Goal: Find specific page/section: Find specific page/section

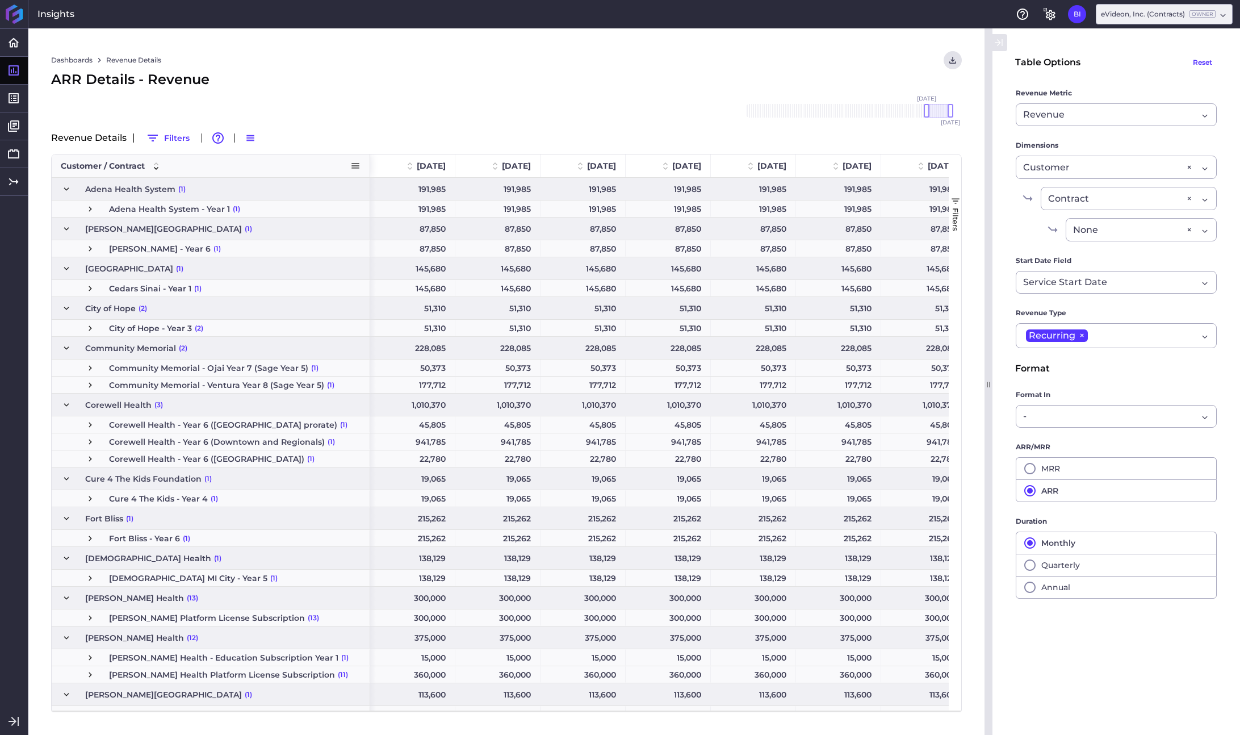
drag, startPoint x: 220, startPoint y: 164, endPoint x: 368, endPoint y: 162, distance: 148.2
click at [368, 162] on div at bounding box center [369, 165] width 5 height 23
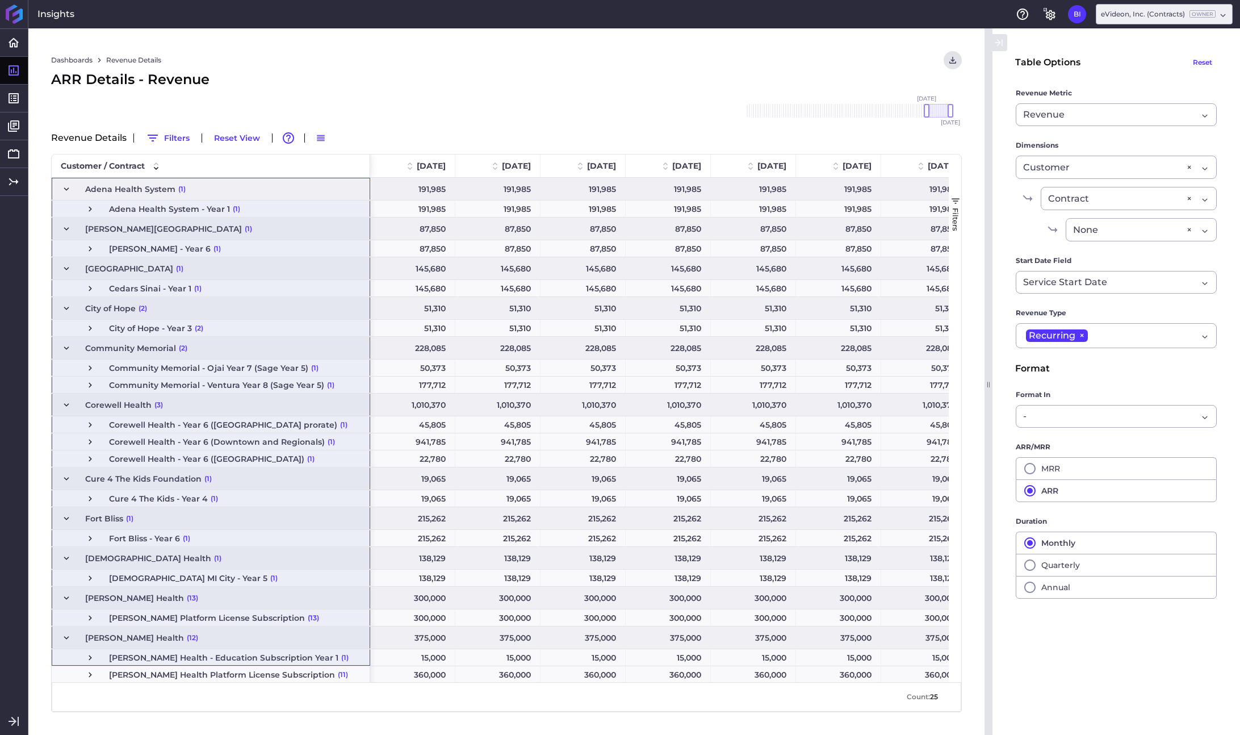
drag, startPoint x: 252, startPoint y: 191, endPoint x: 250, endPoint y: 660, distance: 468.4
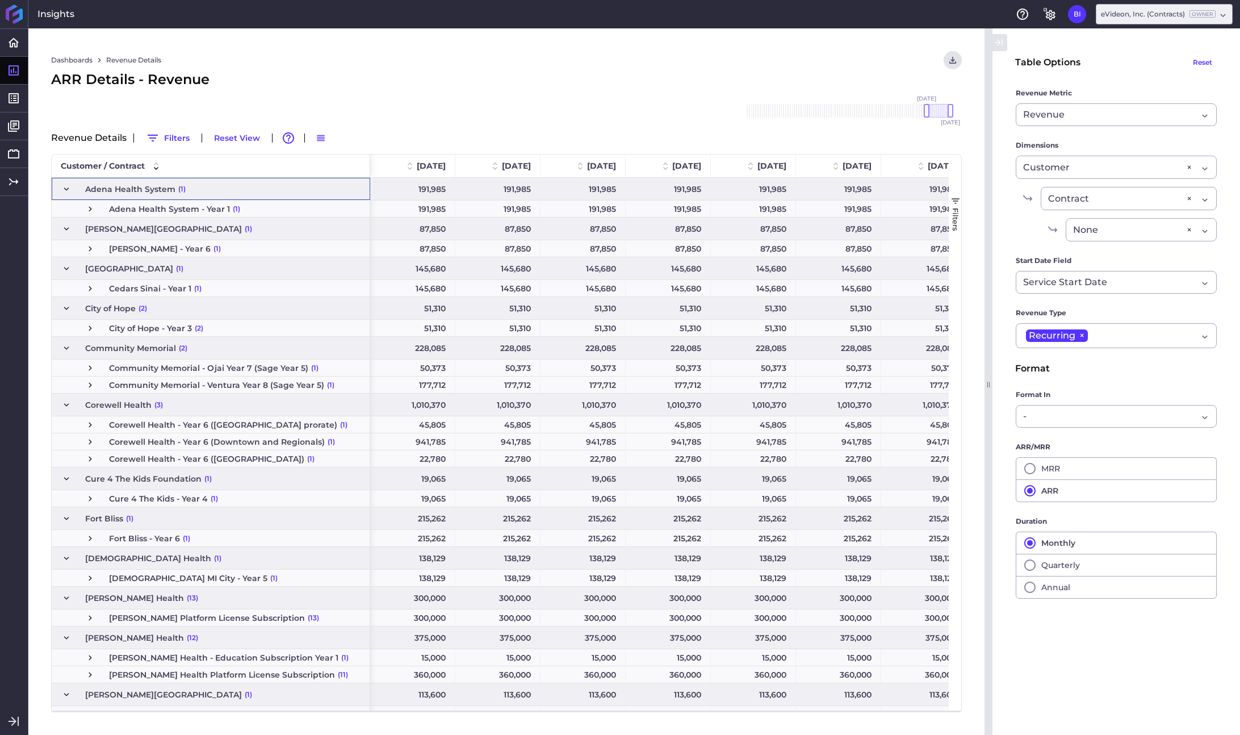
click at [269, 185] on span "Adena Health System (1)" at bounding box center [210, 189] width 299 height 22
click at [64, 190] on span "Press SPACE to select this row." at bounding box center [66, 189] width 10 height 10
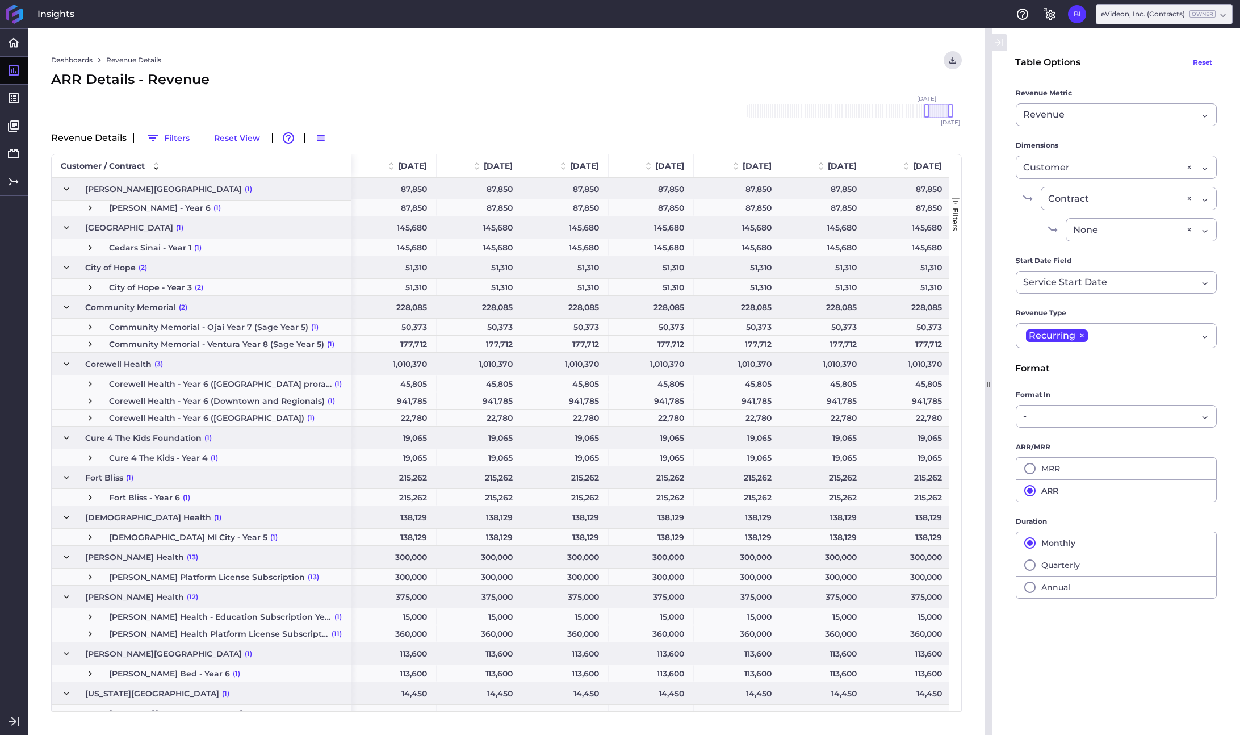
scroll to position [25, 0]
click at [66, 186] on span "Press SPACE to select this row." at bounding box center [66, 189] width 10 height 10
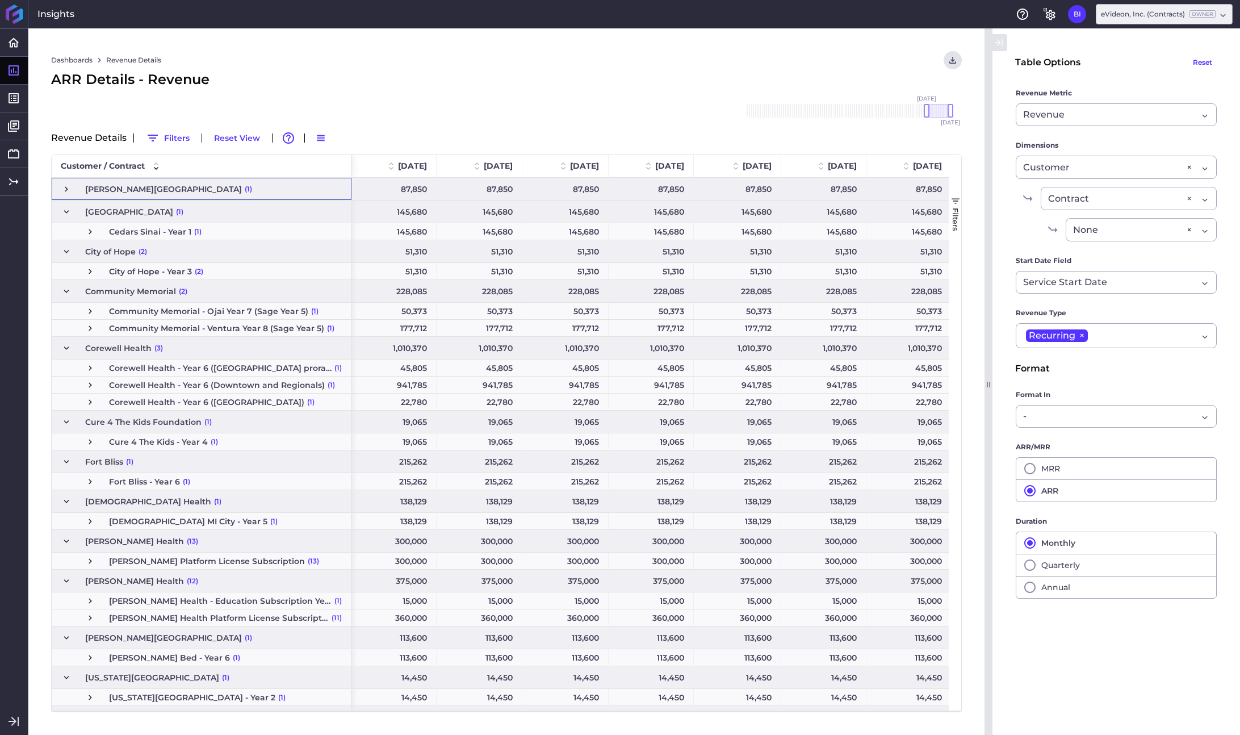
click at [66, 191] on span "Press SPACE to select this row." at bounding box center [66, 189] width 10 height 10
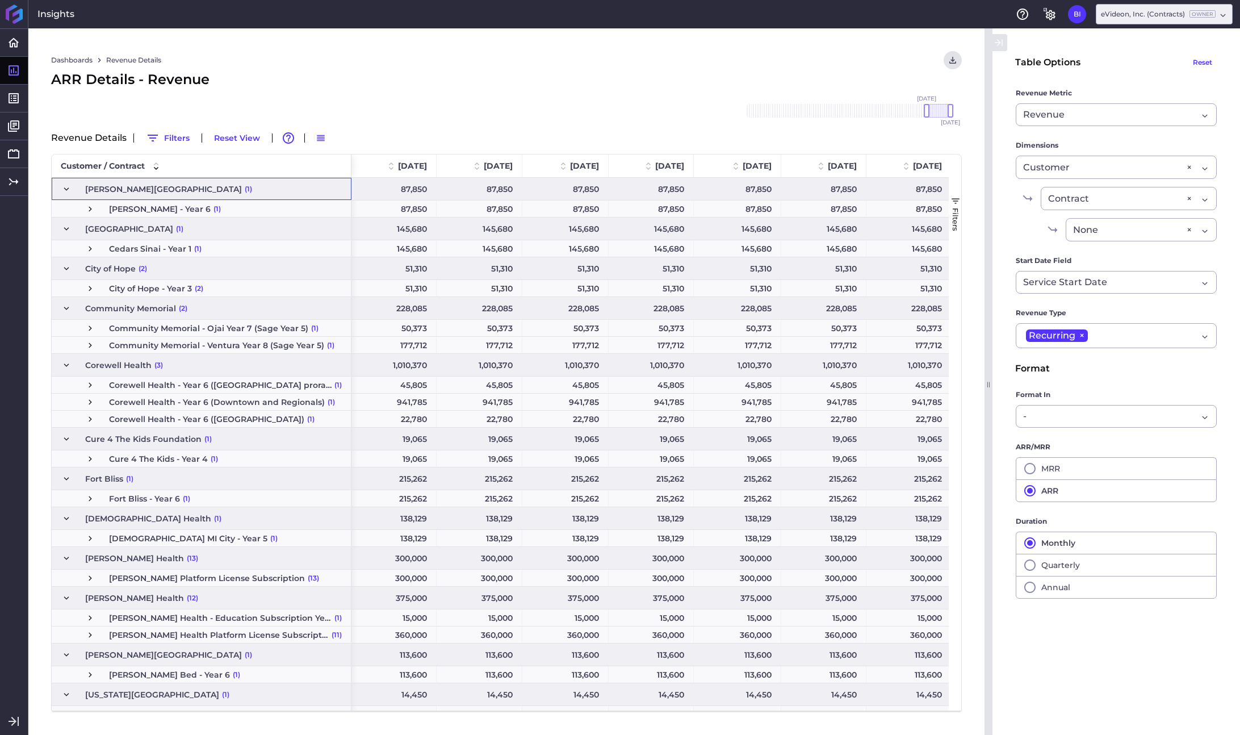
scroll to position [0, 0]
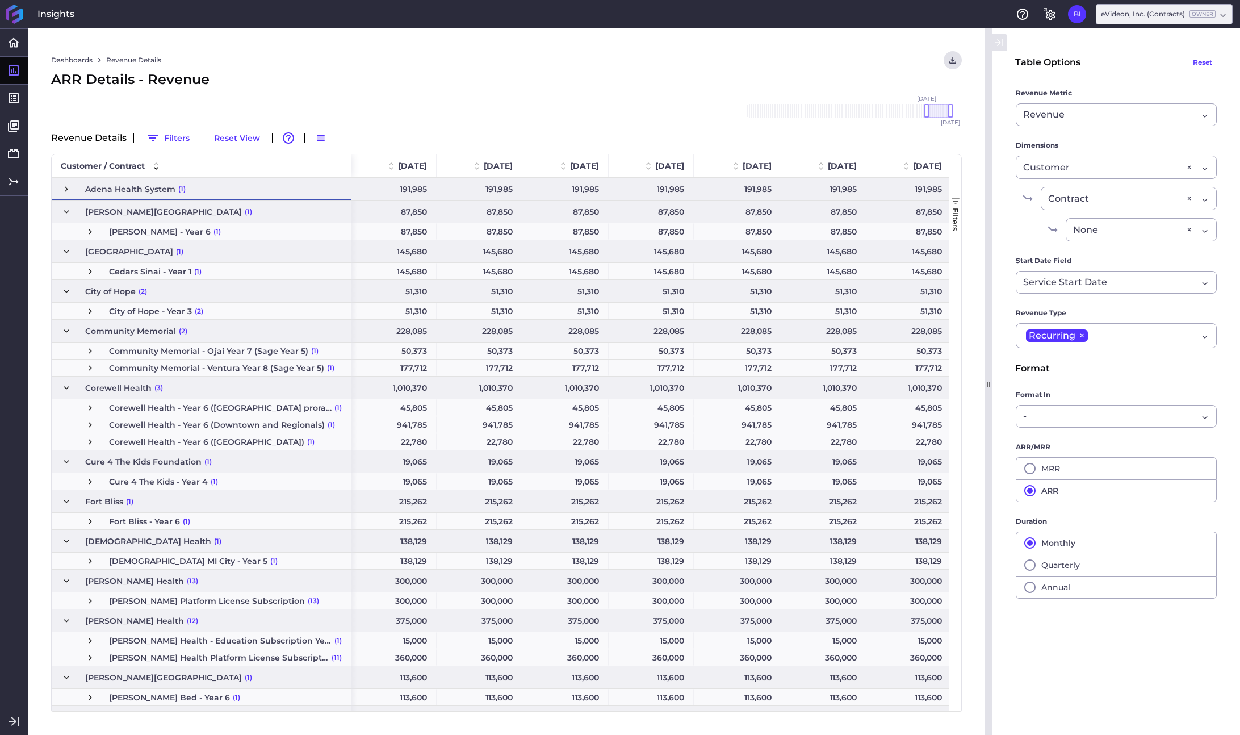
click at [62, 187] on span "Press SPACE to select this row." at bounding box center [66, 189] width 10 height 10
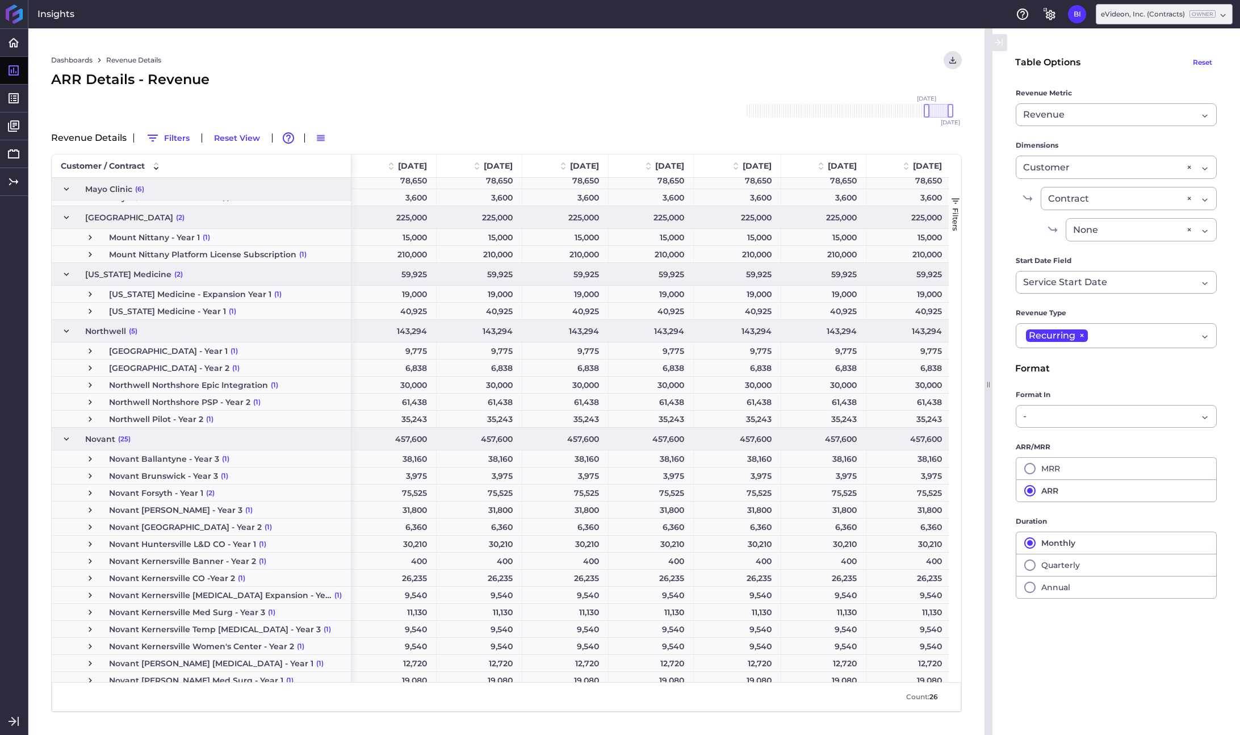
scroll to position [681, 0]
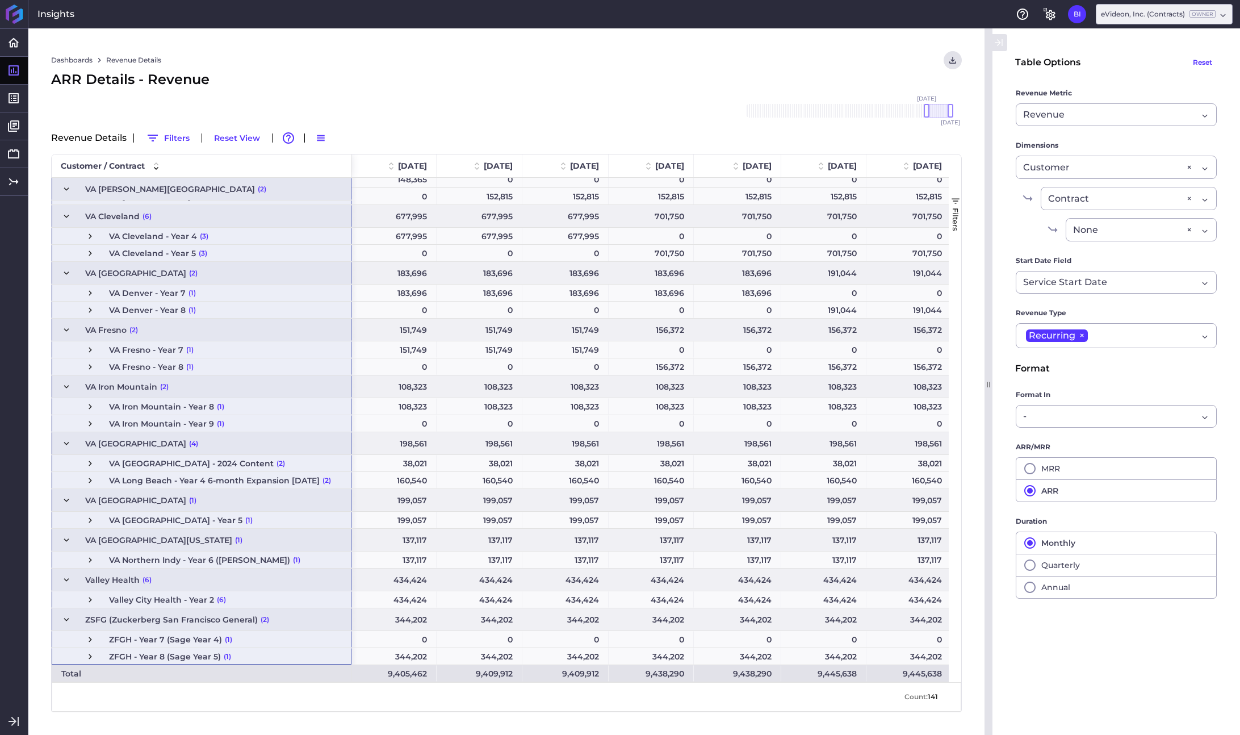
drag, startPoint x: 252, startPoint y: 189, endPoint x: 280, endPoint y: 657, distance: 468.7
click at [1205, 203] on div "Contract Contract ×" at bounding box center [1129, 198] width 176 height 23
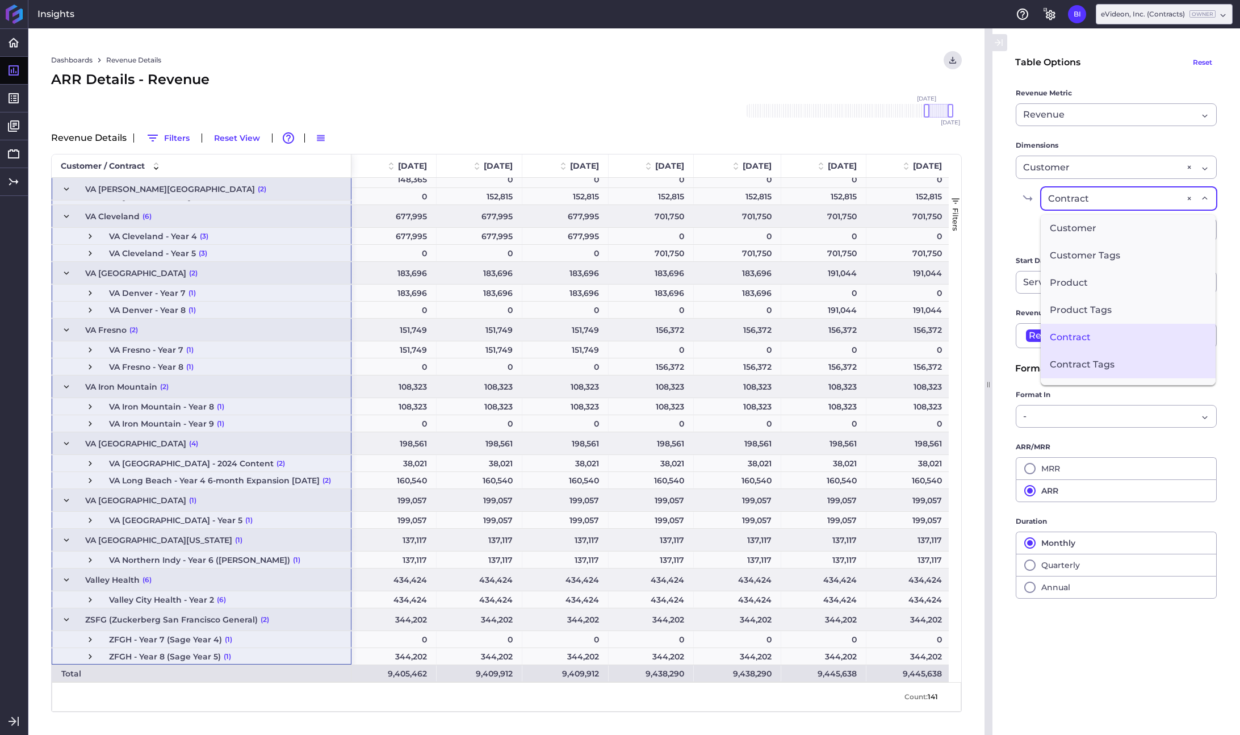
click at [1111, 367] on span "Contract Tags" at bounding box center [1128, 364] width 175 height 27
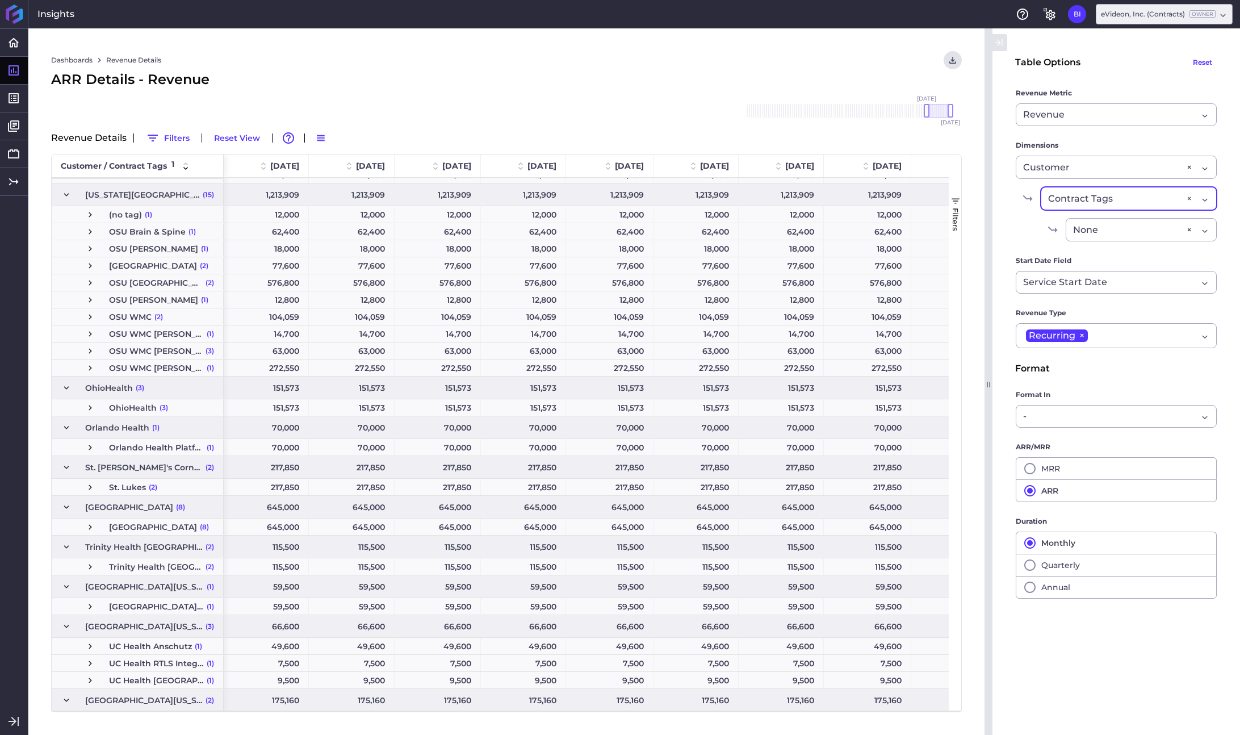
scroll to position [1279, 0]
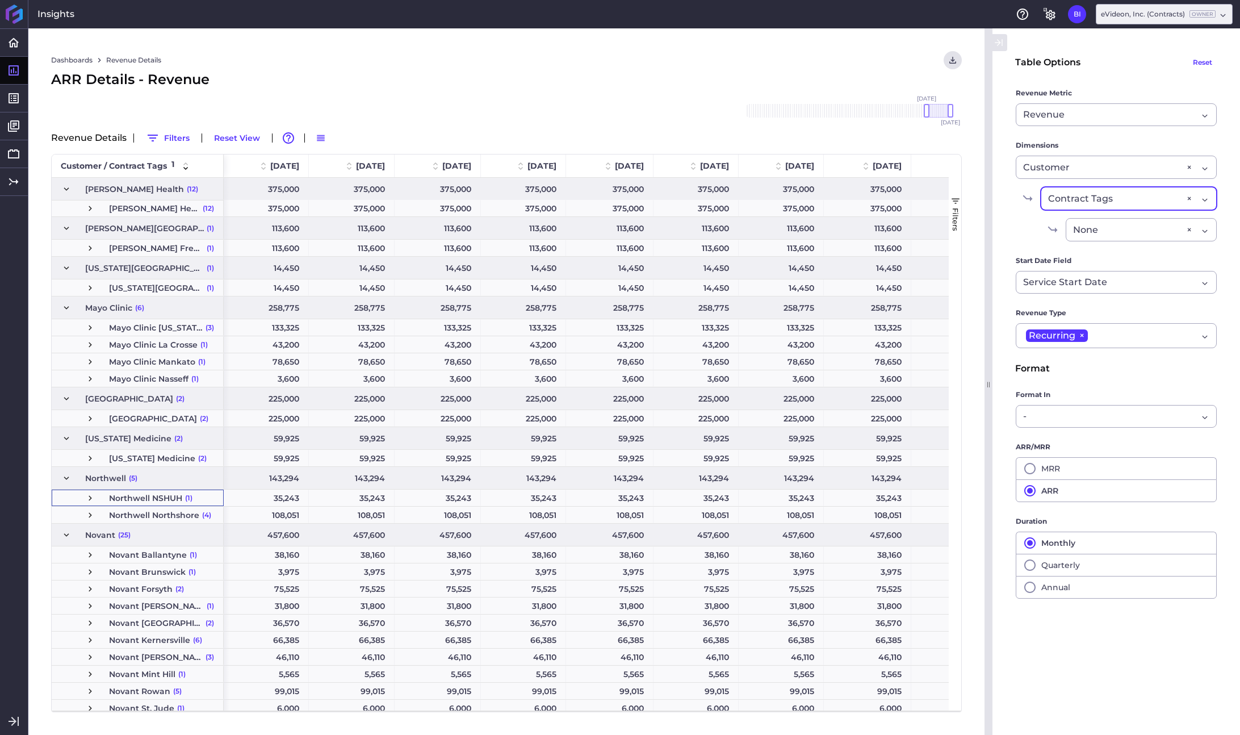
click at [88, 499] on span "Press SPACE to select this row." at bounding box center [90, 498] width 10 height 10
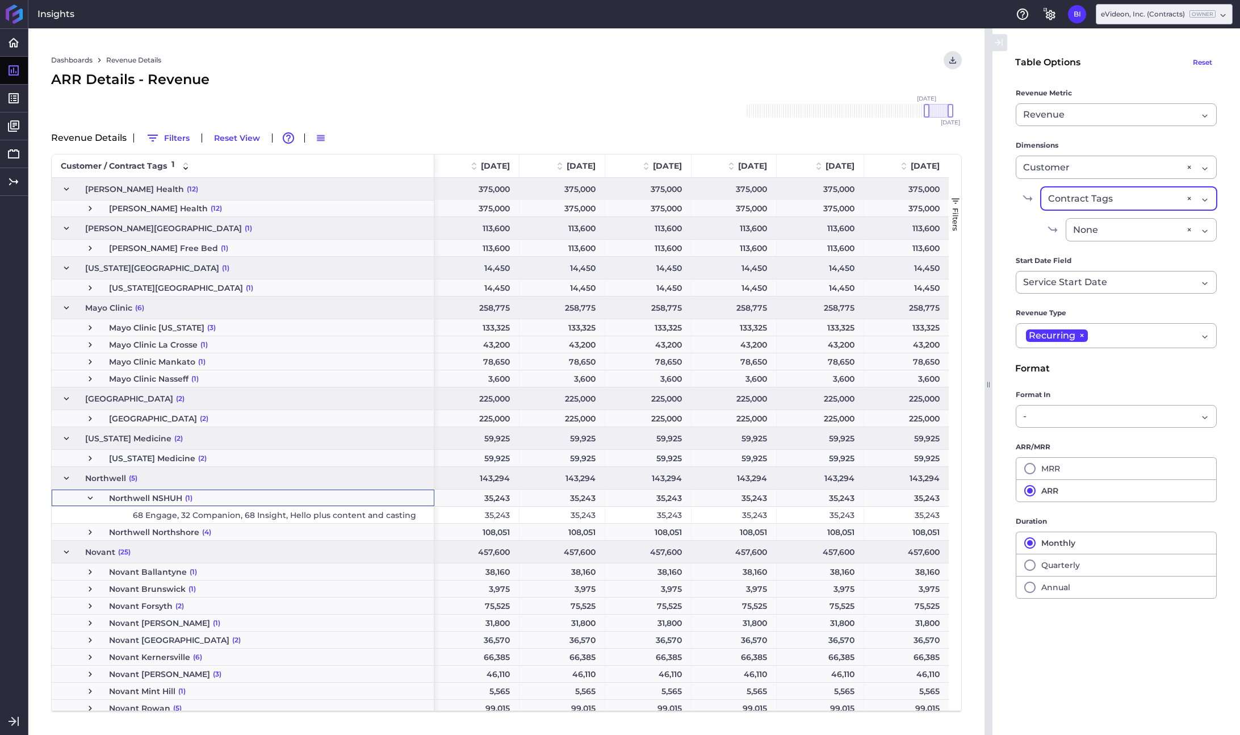
click at [88, 499] on span "Press SPACE to select this row." at bounding box center [90, 498] width 10 height 10
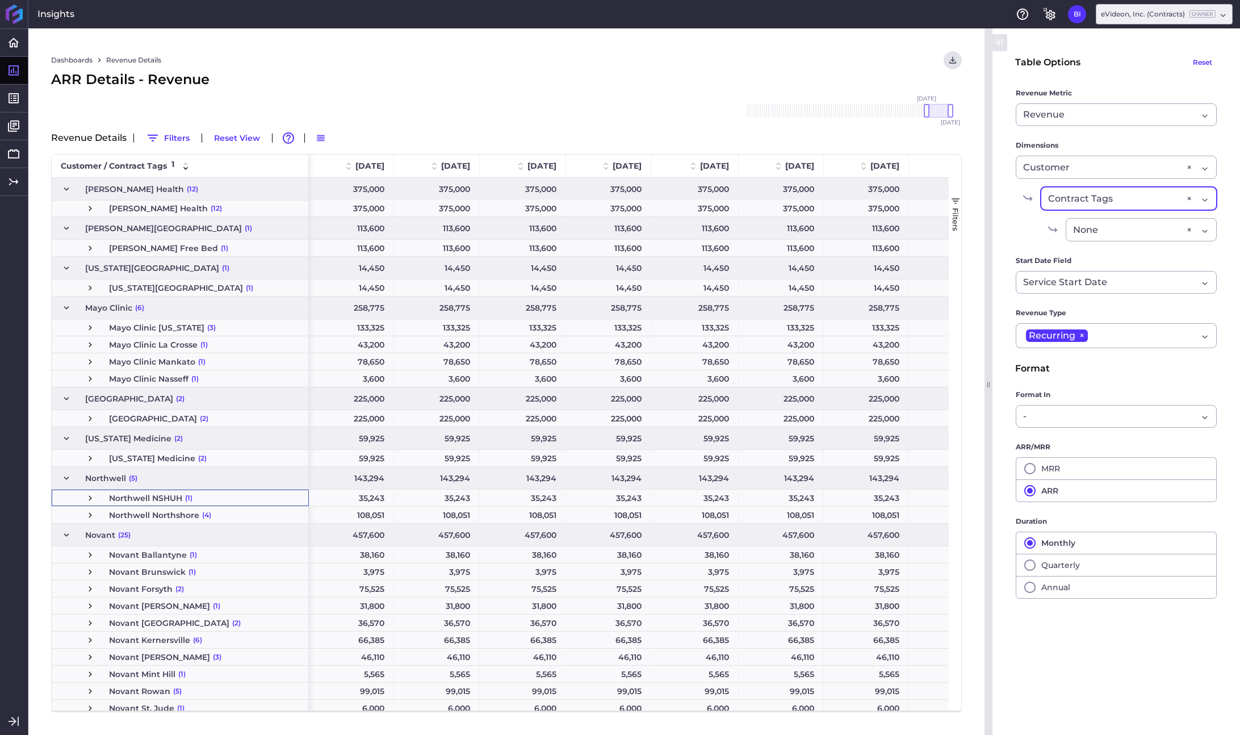
click at [89, 517] on span "Press SPACE to select this row." at bounding box center [90, 515] width 10 height 10
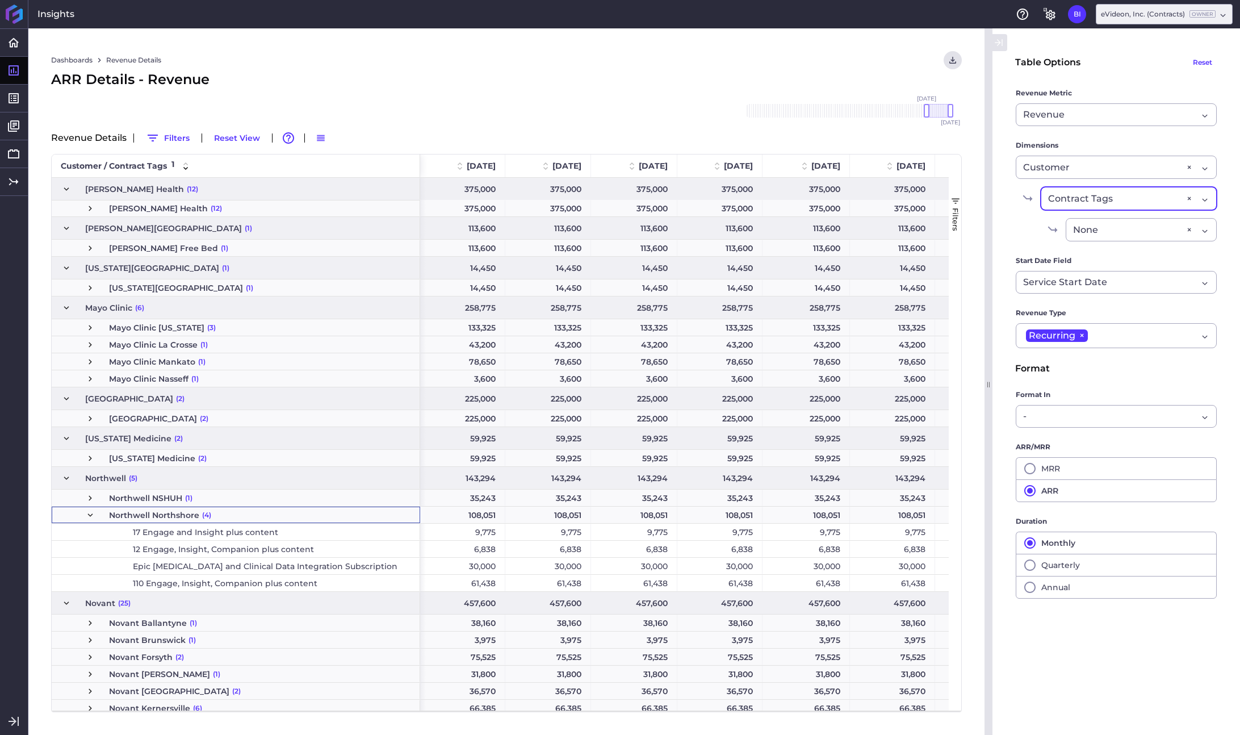
click at [89, 517] on span "Press SPACE to select this row." at bounding box center [90, 515] width 10 height 10
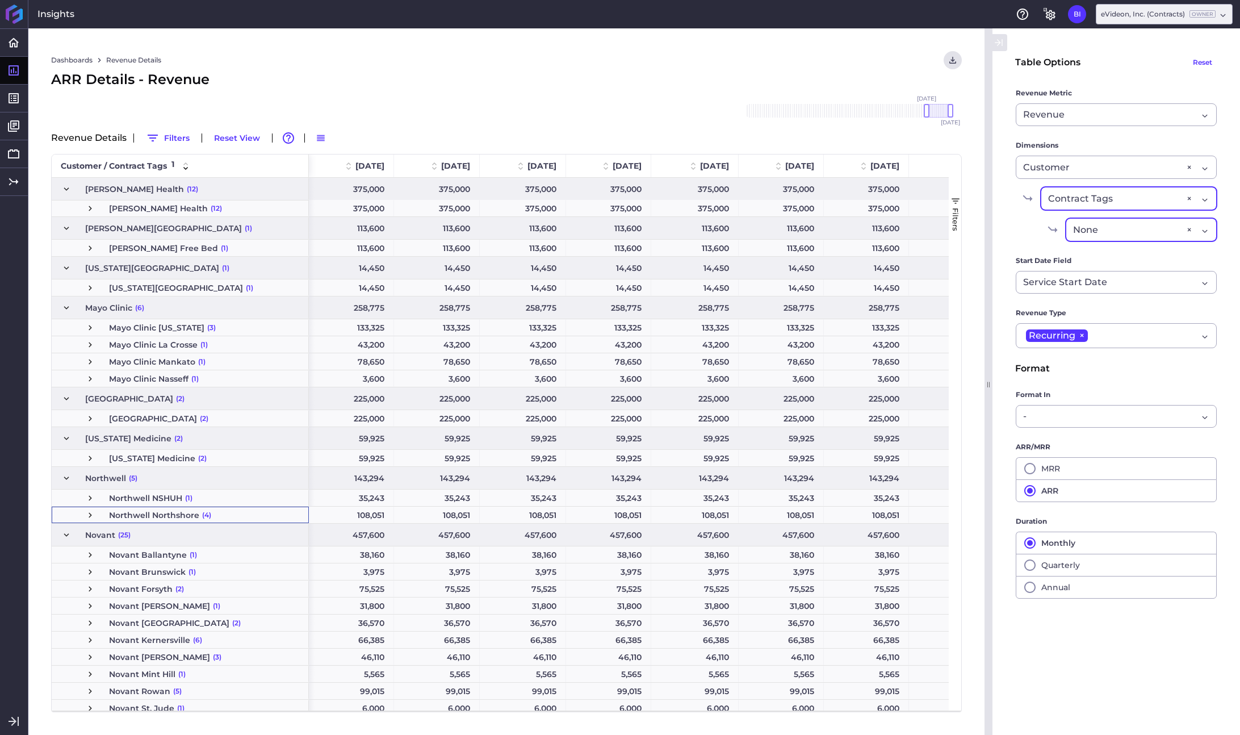
click at [1210, 232] on div "None None ×" at bounding box center [1141, 229] width 151 height 23
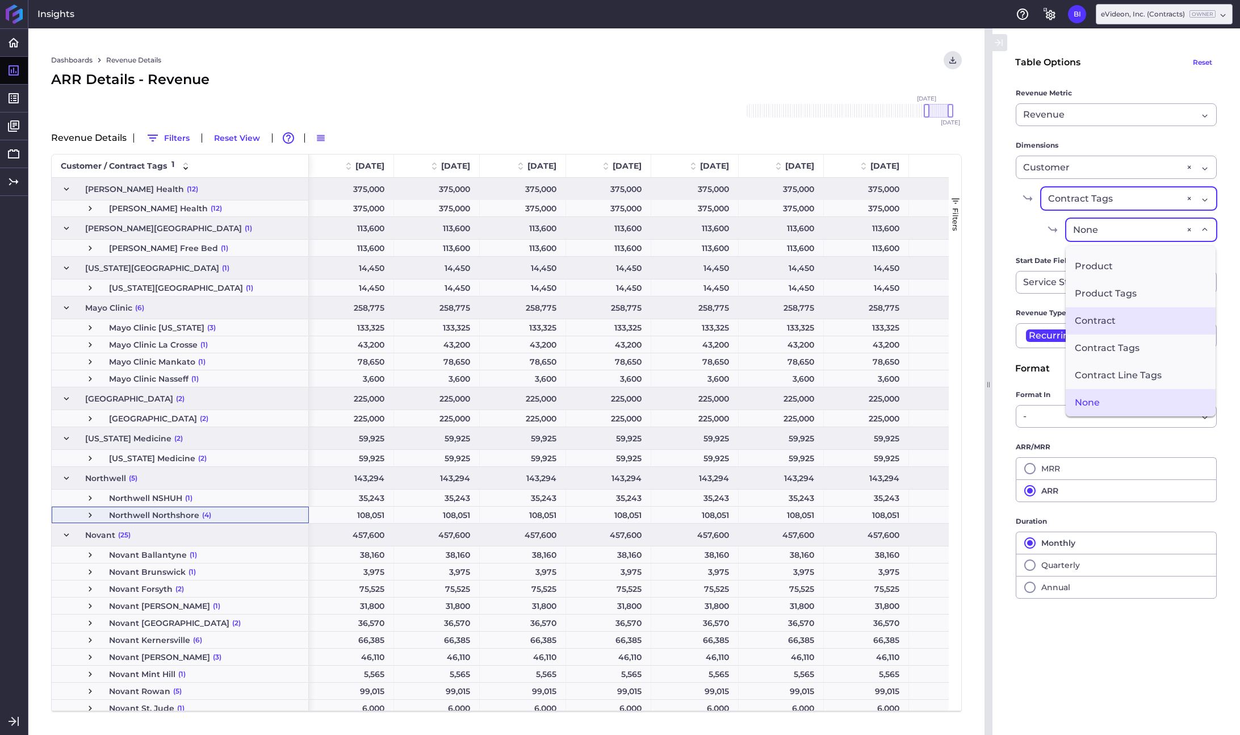
click at [1147, 330] on span "Contract" at bounding box center [1141, 320] width 150 height 27
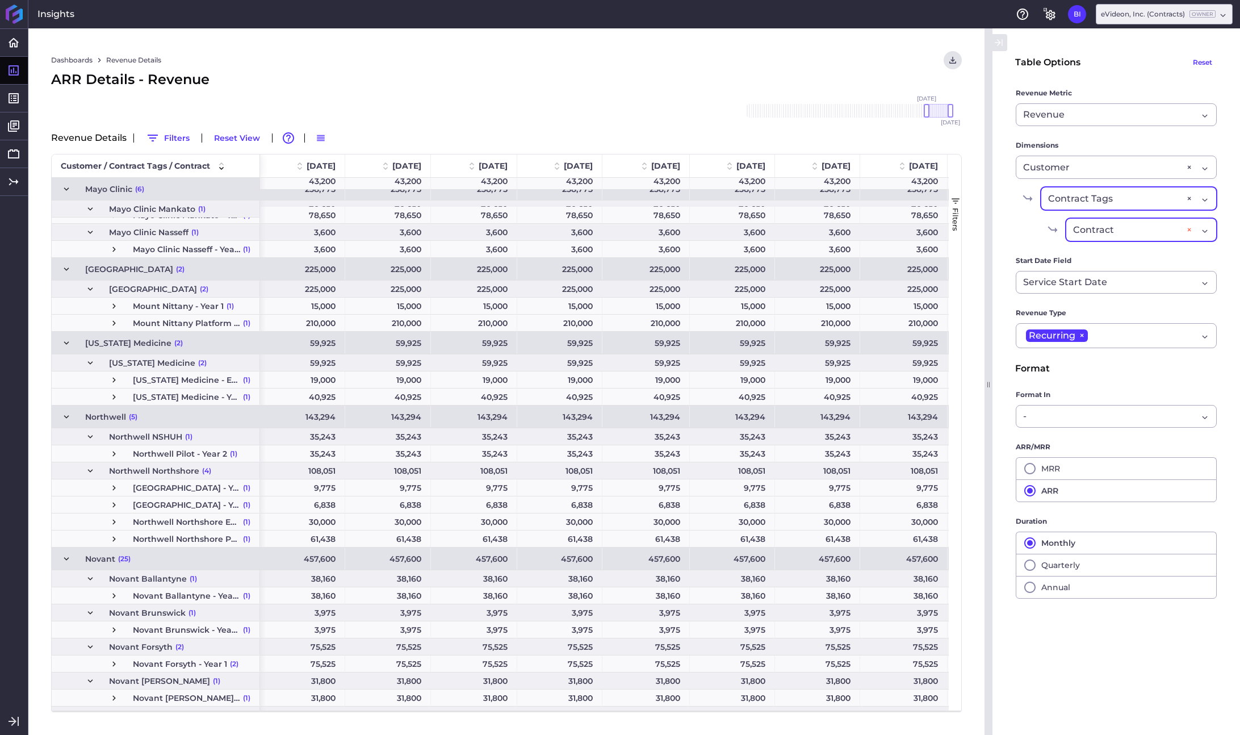
click at [1190, 229] on div "×" at bounding box center [1189, 230] width 5 height 14
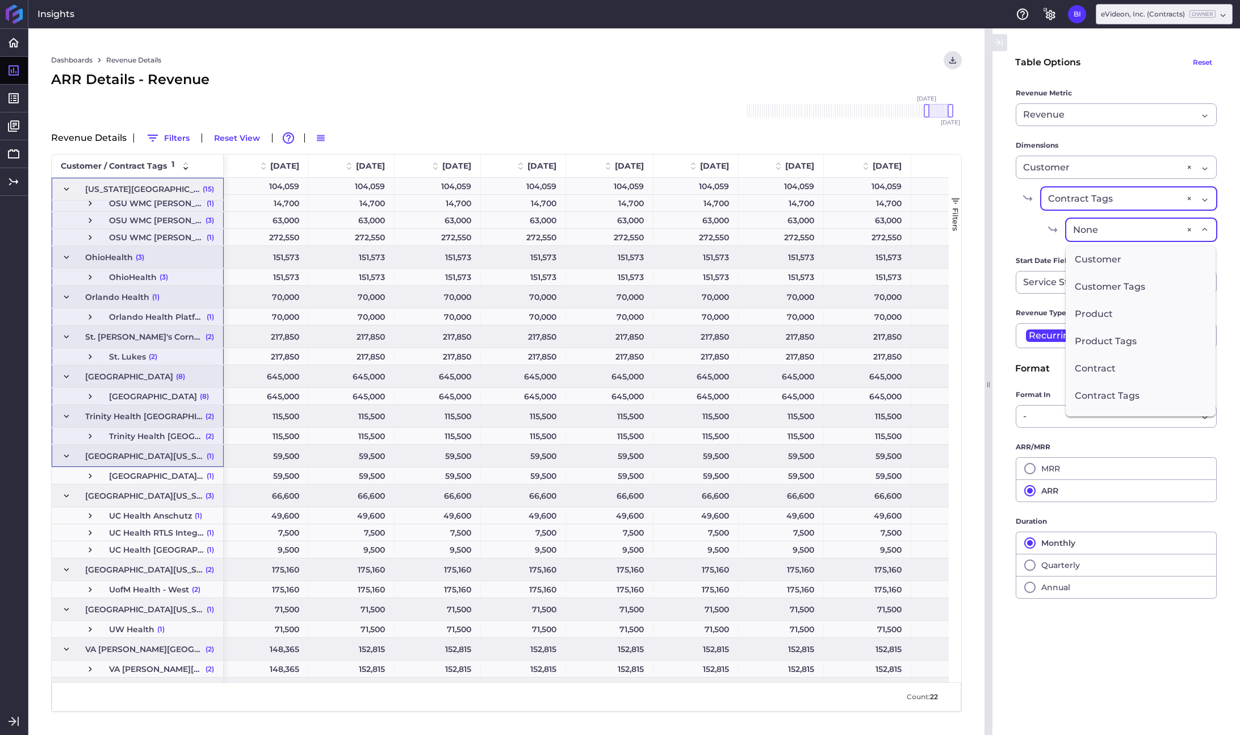
scroll to position [1479, 0]
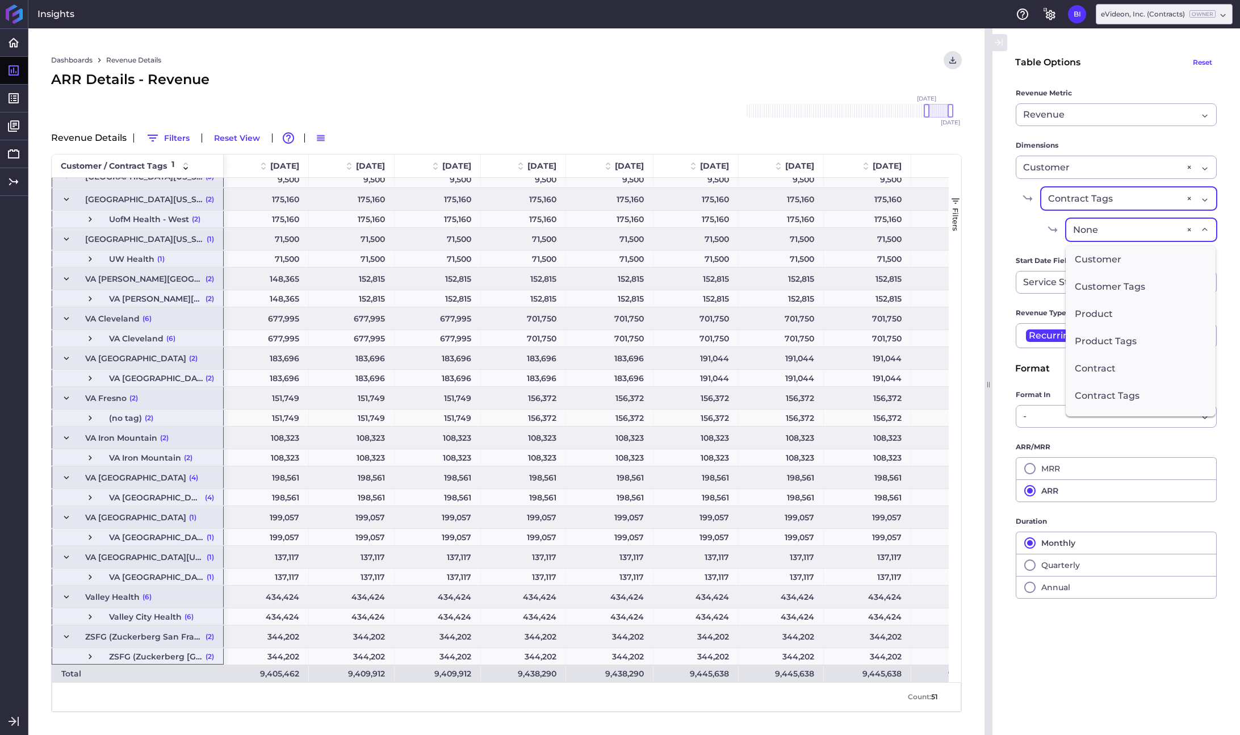
drag, startPoint x: 195, startPoint y: 290, endPoint x: 186, endPoint y: 655, distance: 365.2
drag, startPoint x: 194, startPoint y: 353, endPoint x: 190, endPoint y: 657, distance: 303.8
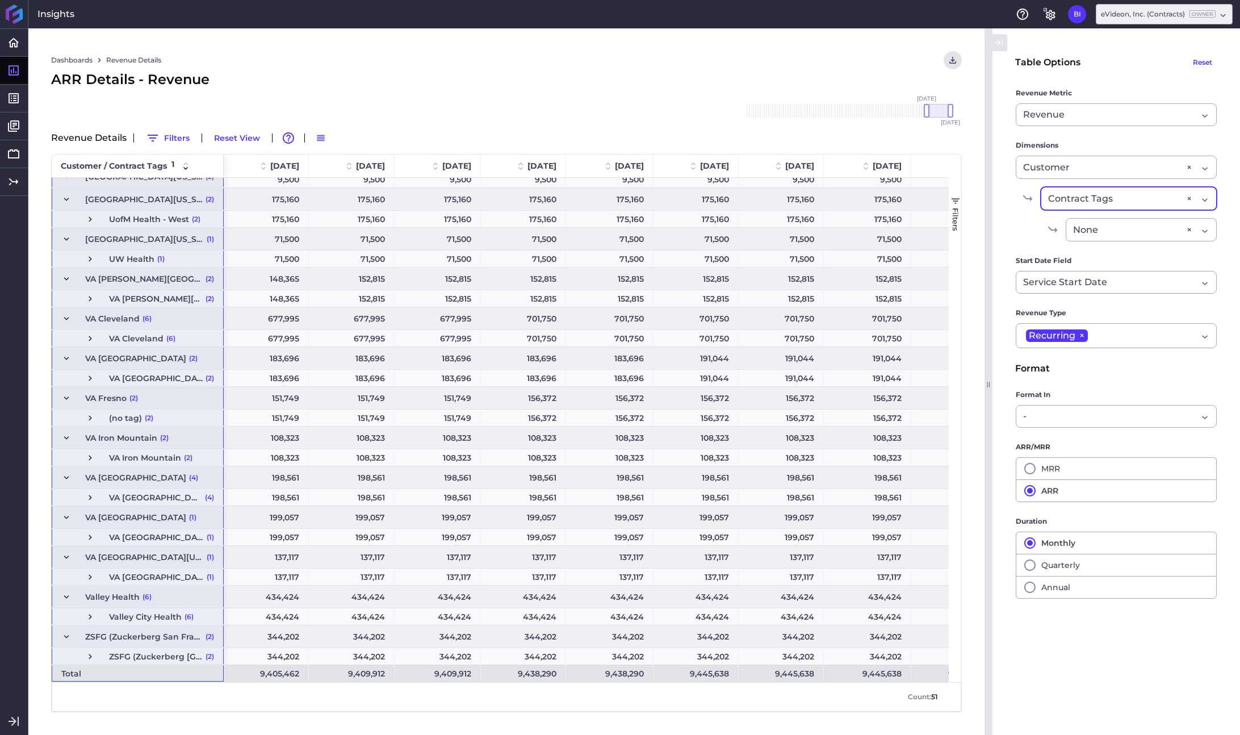
drag, startPoint x: 110, startPoint y: 353, endPoint x: 128, endPoint y: 670, distance: 317.4
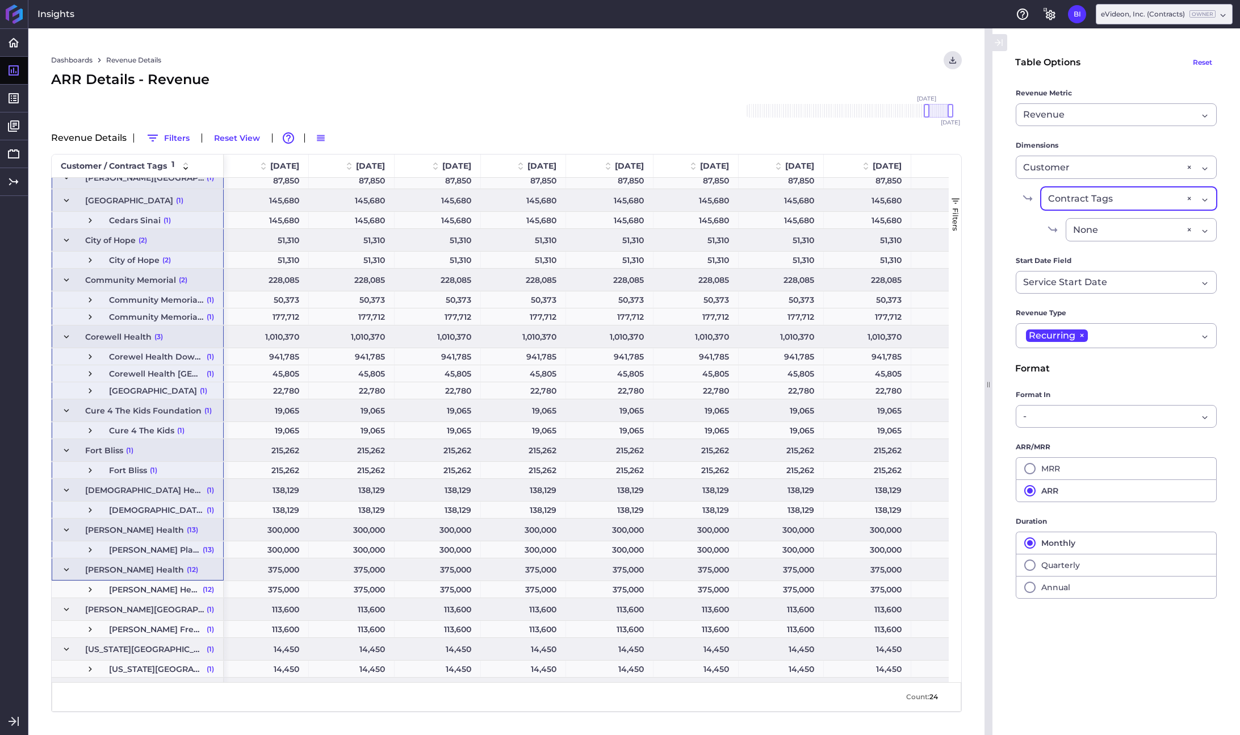
drag, startPoint x: 143, startPoint y: 183, endPoint x: 154, endPoint y: 730, distance: 546.9
